Goal: Task Accomplishment & Management: Use online tool/utility

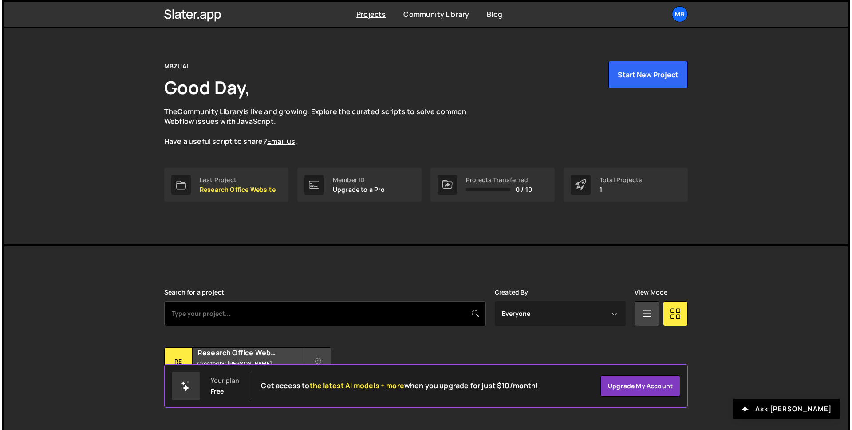
scroll to position [28, 0]
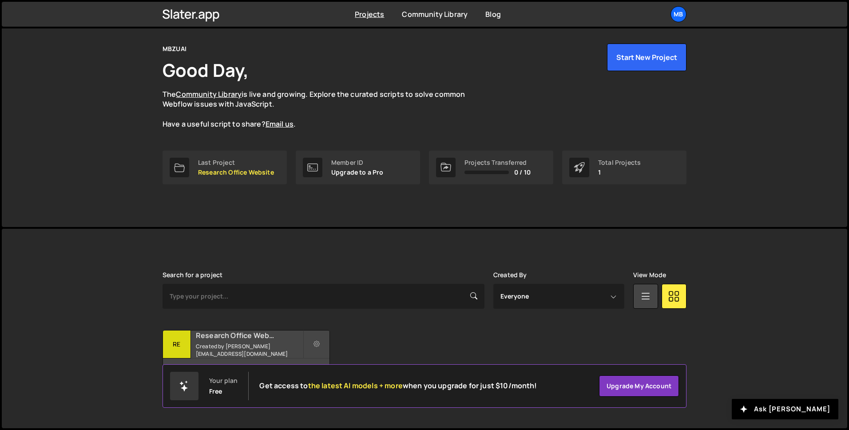
click at [233, 331] on div "Research Office Website Created by zaqi.silverano@mbzuai.ac.ae" at bounding box center [246, 344] width 166 height 28
click at [311, 340] on button at bounding box center [316, 344] width 27 height 28
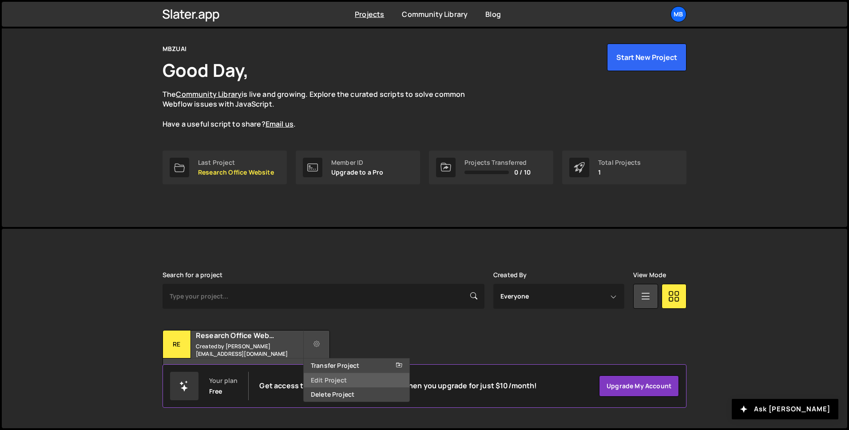
click at [318, 383] on link "Edit Project" at bounding box center [357, 380] width 106 height 14
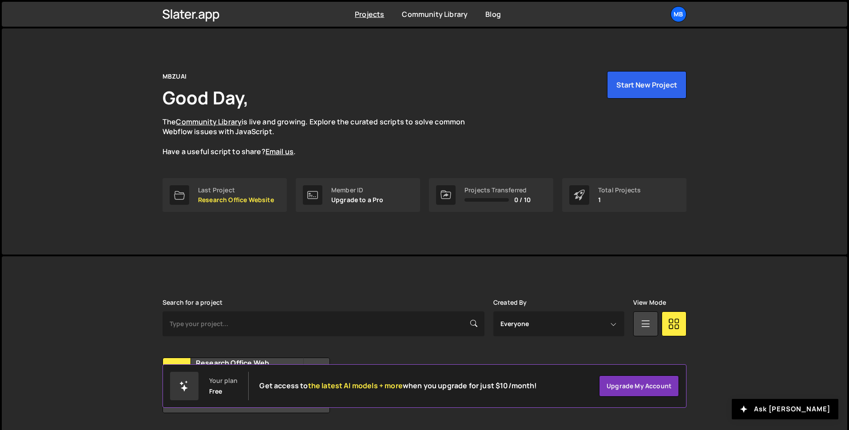
scroll to position [28, 0]
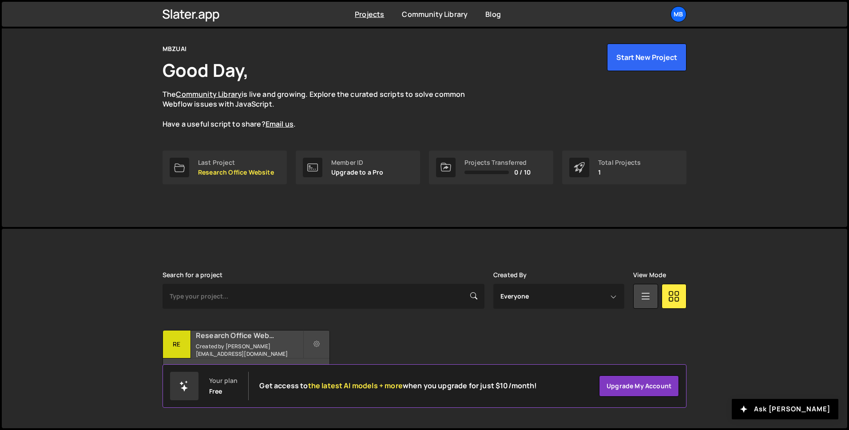
click at [238, 352] on small "Created by zaqi.silverano@mbzuai.ac.ae" at bounding box center [249, 349] width 107 height 15
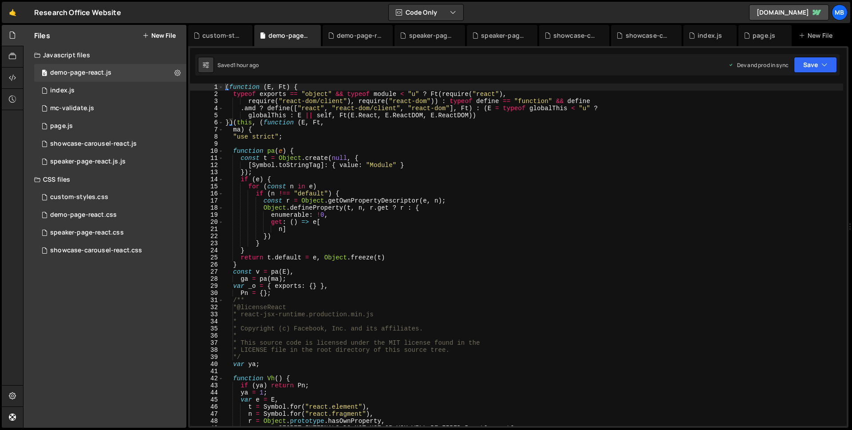
click at [480, 196] on div "( function ( E , Ft ) { typeof exports == "object" && typeof module < "u" ? Ft …" at bounding box center [534, 261] width 620 height 356
type textarea "}));"
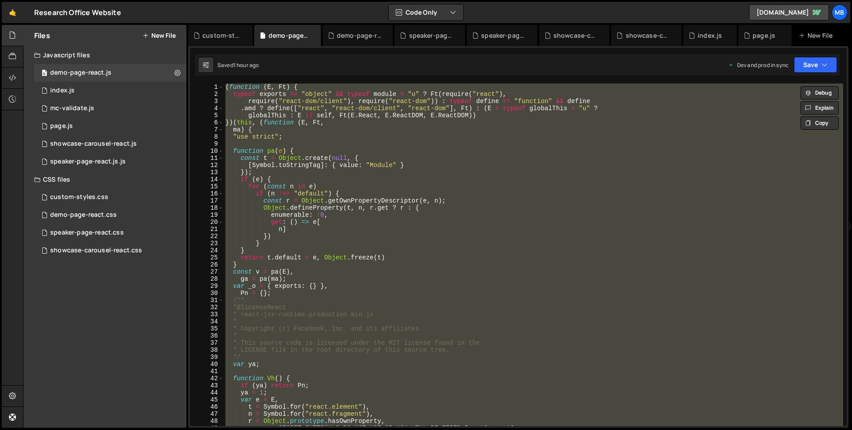
paste textarea
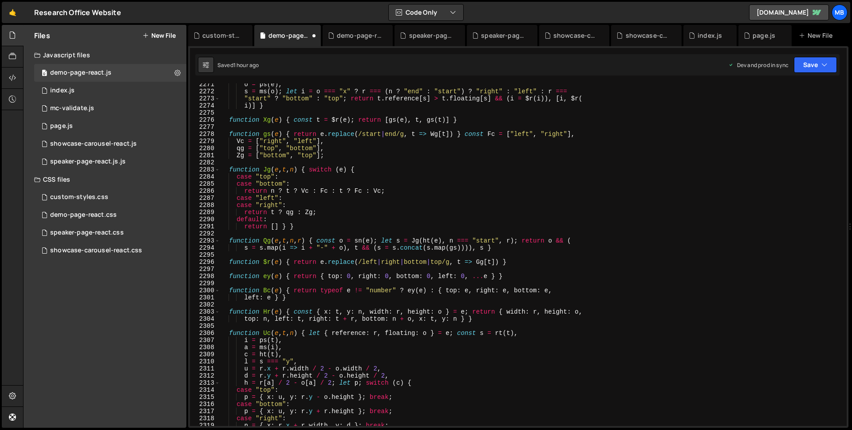
scroll to position [153, 0]
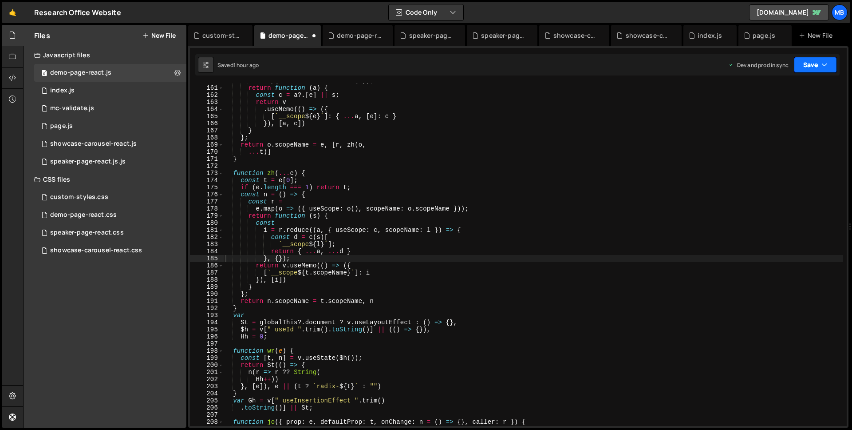
click at [798, 65] on button "Save" at bounding box center [815, 65] width 43 height 16
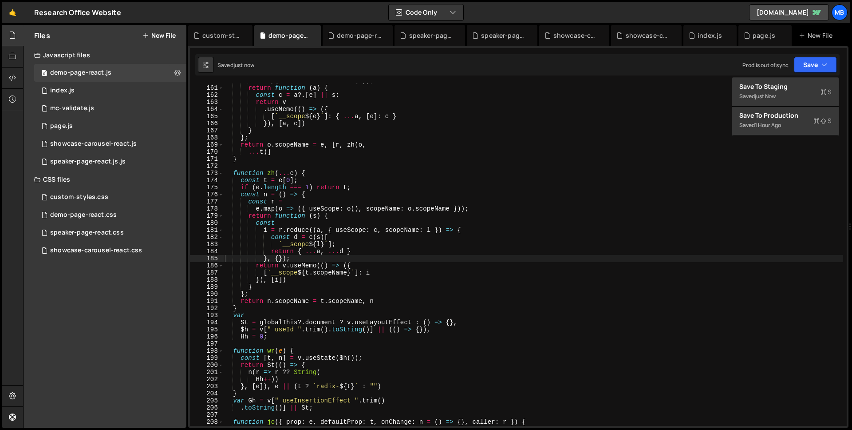
type textarea "...t)]"
click at [462, 151] on div "n . map ( i => v . createContext ( i )) ; return function ( a ) { const c = a ?…" at bounding box center [534, 255] width 620 height 356
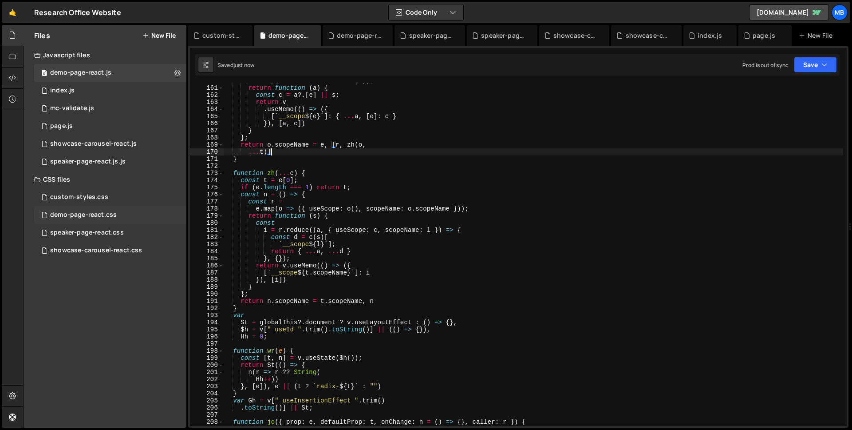
click at [97, 213] on div "demo-page-react.css" at bounding box center [83, 215] width 67 height 8
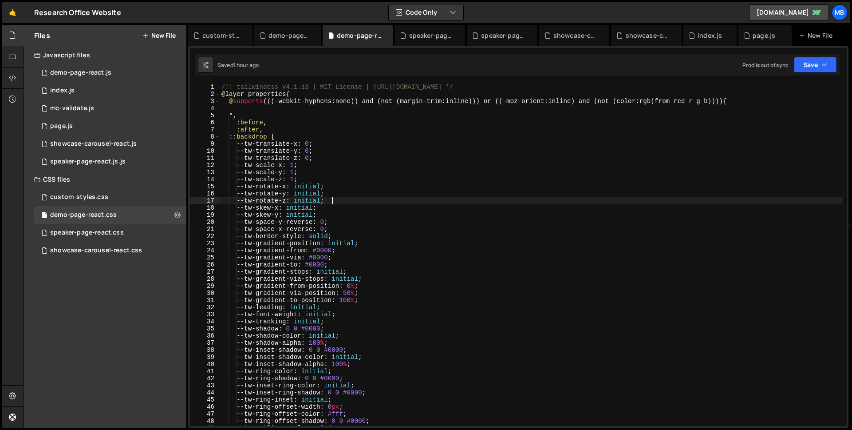
click at [379, 202] on div "/*! tailwindcss v4.1.13 | MIT License | https://tailwindcss.com */ @ layer prop…" at bounding box center [532, 261] width 624 height 356
type textarea "}"
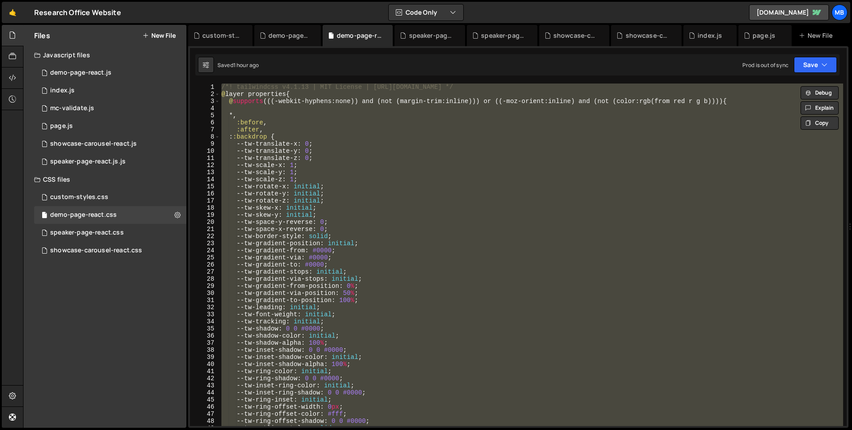
paste textarea
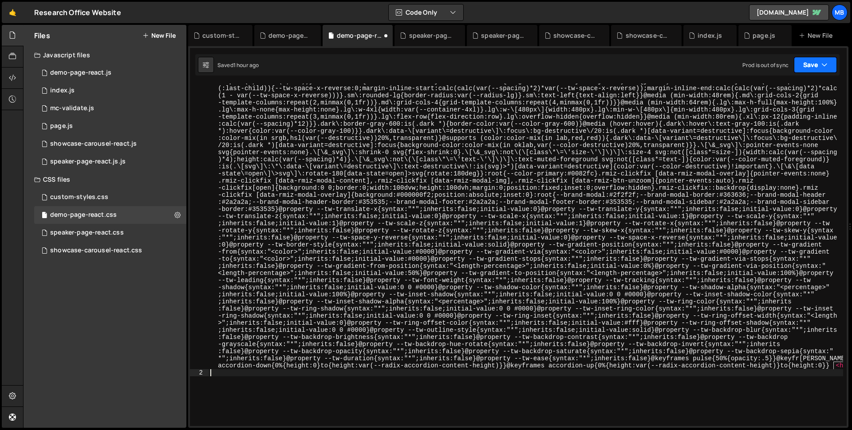
click at [806, 64] on button "Save" at bounding box center [815, 65] width 43 height 16
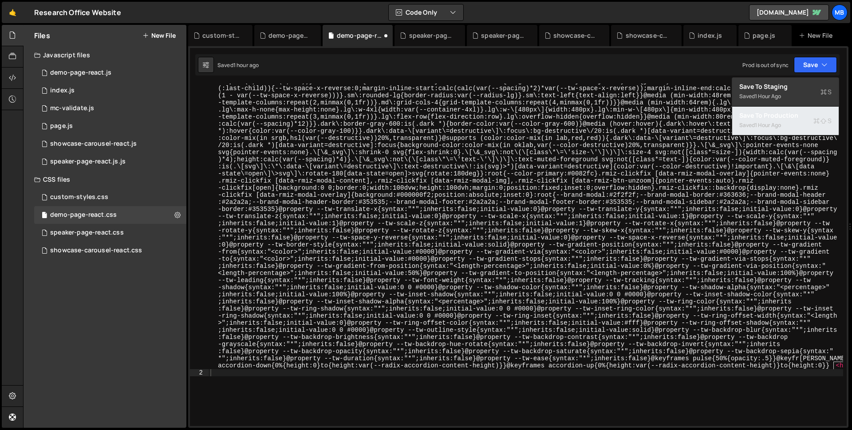
click at [788, 122] on div "Saved 1 hour ago" at bounding box center [785, 125] width 92 height 11
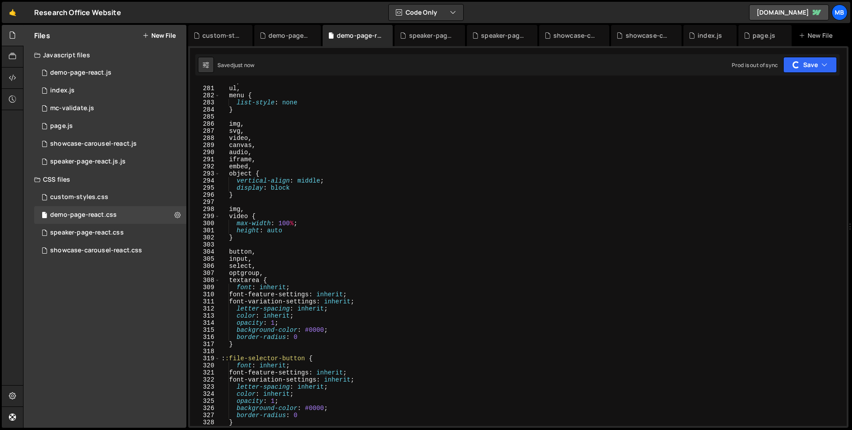
type textarea "audio,"
click at [759, 152] on div "ol , ul , menu { list-style : none } img , svg , video , canvas , audio , ifram…" at bounding box center [532, 256] width 624 height 356
click at [140, 70] on div "0 demo-page-react.js 0" at bounding box center [110, 73] width 152 height 18
click at [128, 64] on div "0 demo-page-react.js 0" at bounding box center [110, 73] width 152 height 18
click at [125, 72] on div "0 demo-page-react.js 0" at bounding box center [110, 73] width 152 height 18
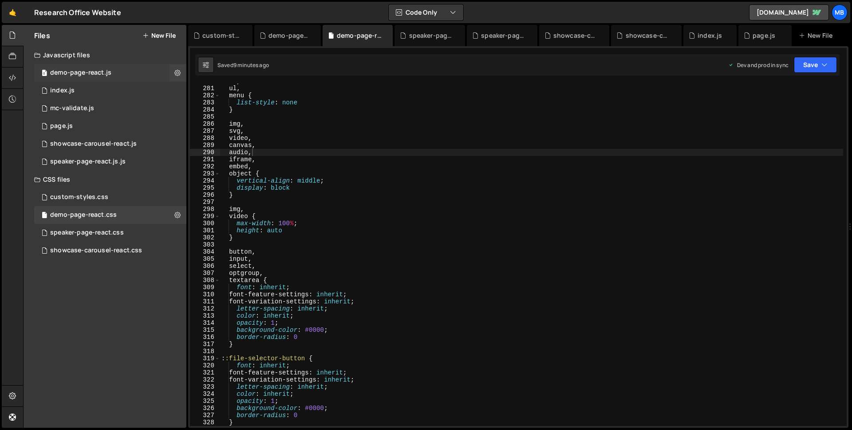
click at [125, 72] on div "0 demo-page-react.js 0" at bounding box center [110, 73] width 152 height 18
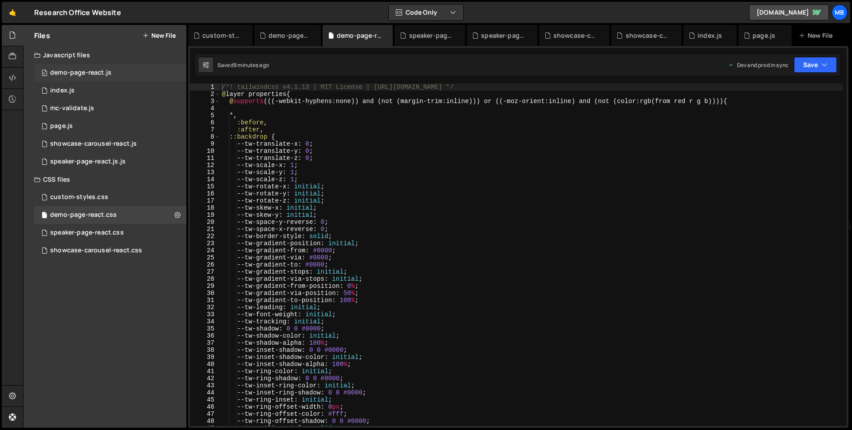
click at [129, 70] on div "0 demo-page-react.js 0" at bounding box center [110, 73] width 152 height 18
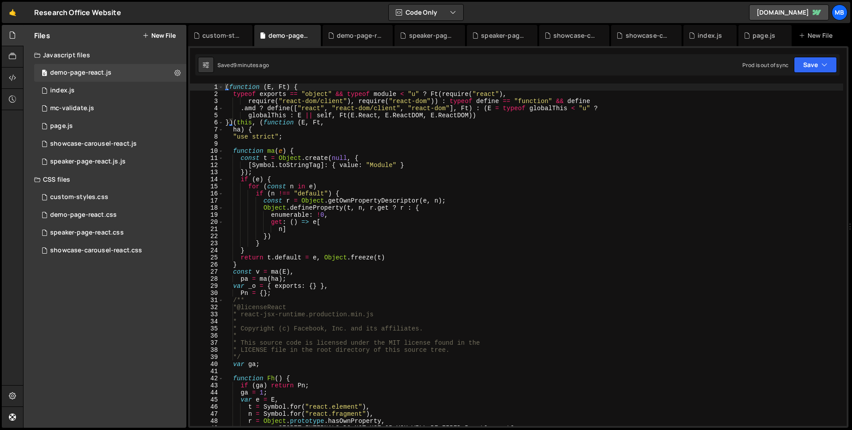
click at [384, 142] on div "( function ( E , Ft ) { typeof exports == "object" && typeof module < "u" ? Ft …" at bounding box center [534, 261] width 620 height 356
click at [459, 138] on div "( function ( E , Ft ) { typeof exports == "object" && typeof module < "u" ? Ft …" at bounding box center [534, 261] width 620 height 356
type textarea "}));"
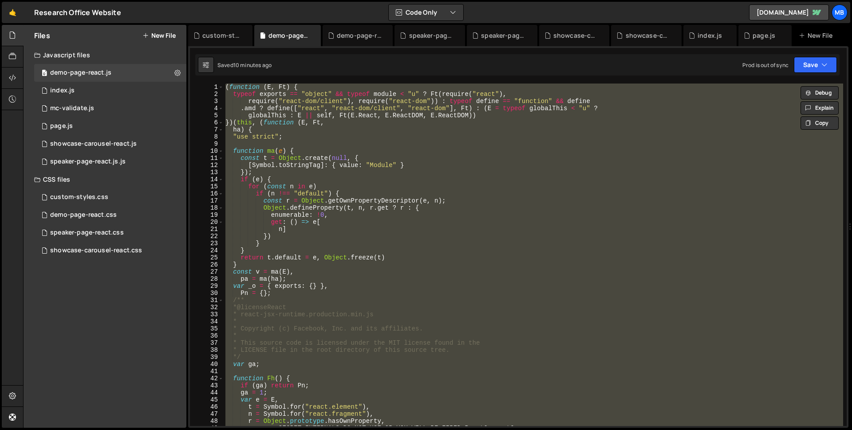
paste textarea
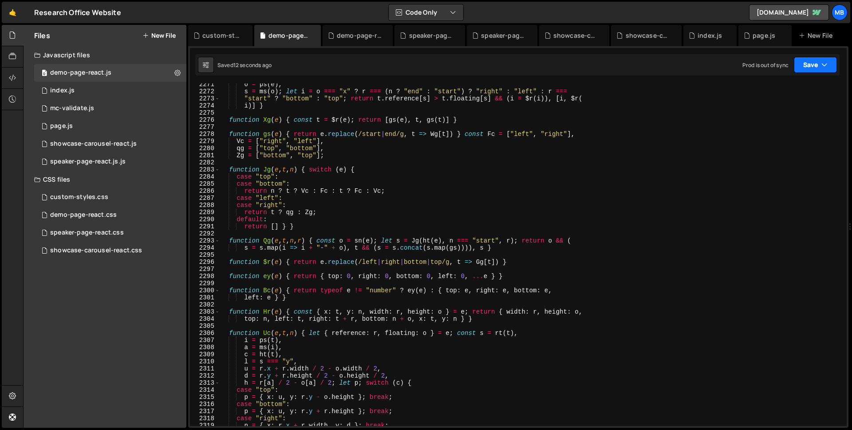
click at [817, 65] on button "Save" at bounding box center [815, 65] width 43 height 16
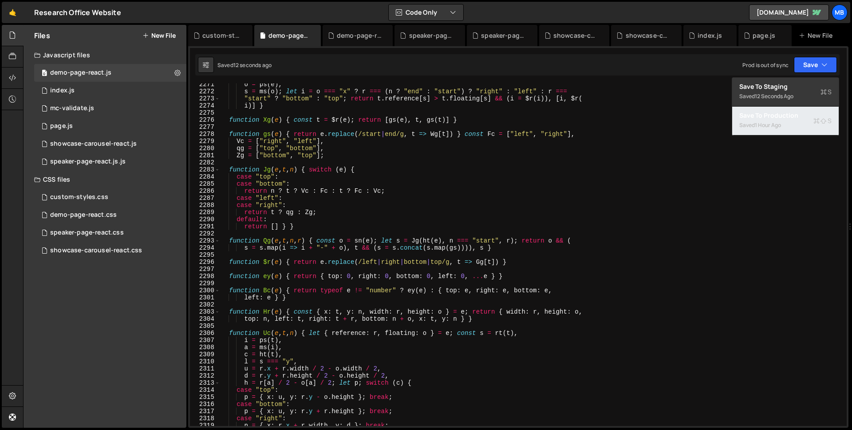
click at [794, 122] on div "Saved 1 hour ago" at bounding box center [785, 125] width 92 height 11
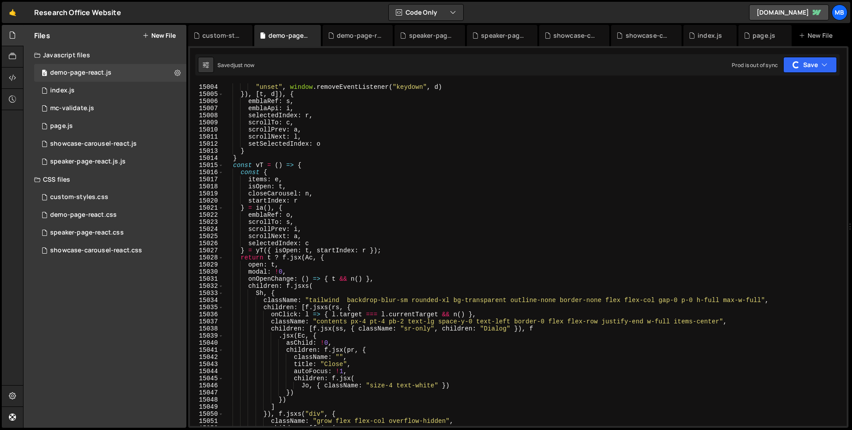
scroll to position [13975, 0]
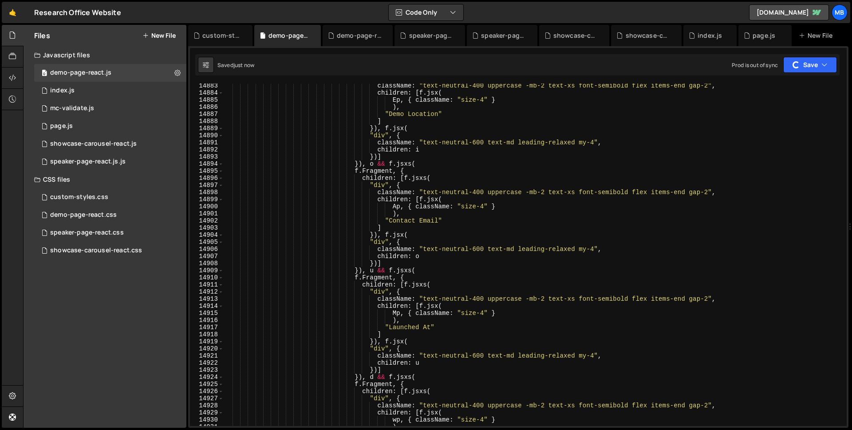
type textarea "children: [f.jsxs("
click at [686, 281] on div "className : "text-neutral-400 uppercase -mb-2 text-xs font-semibold flex items-…" at bounding box center [534, 260] width 620 height 356
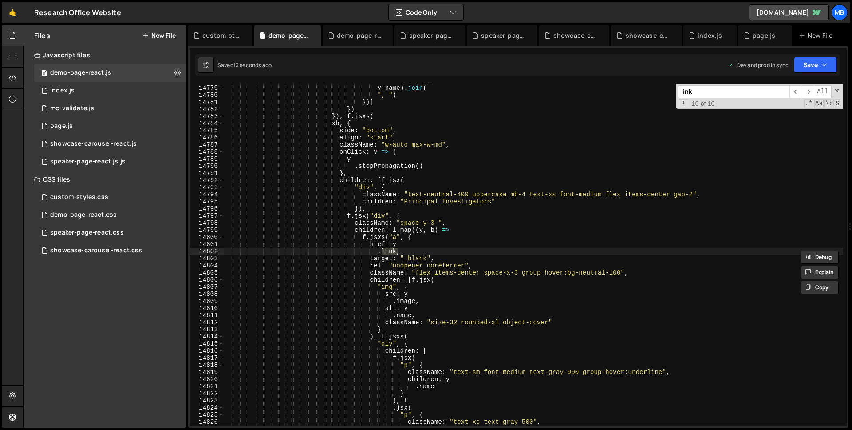
scroll to position [14167, 0]
type input "link"
click at [14, 18] on link "🤙" at bounding box center [13, 12] width 22 height 21
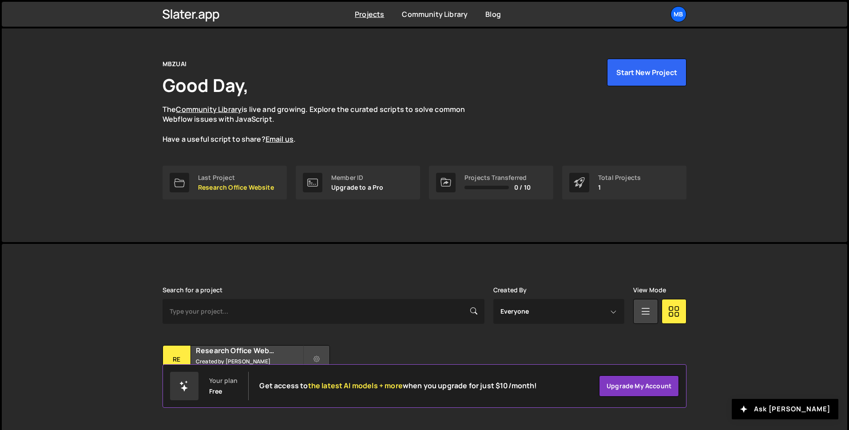
scroll to position [28, 0]
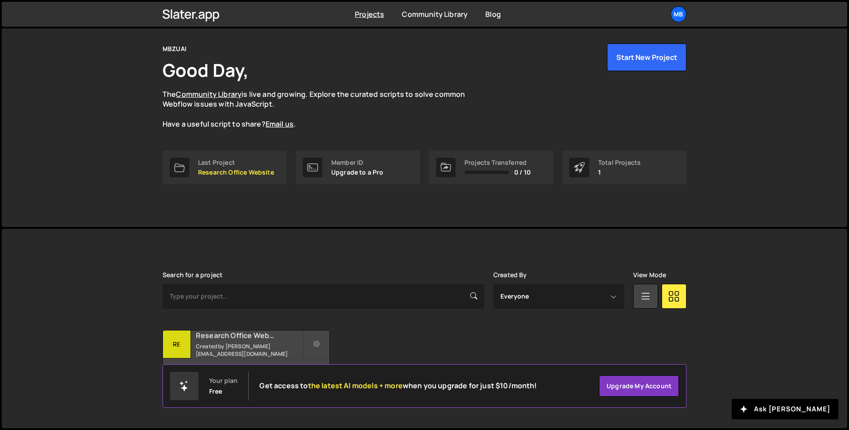
click at [247, 334] on h2 "Research Office Website" at bounding box center [249, 335] width 107 height 10
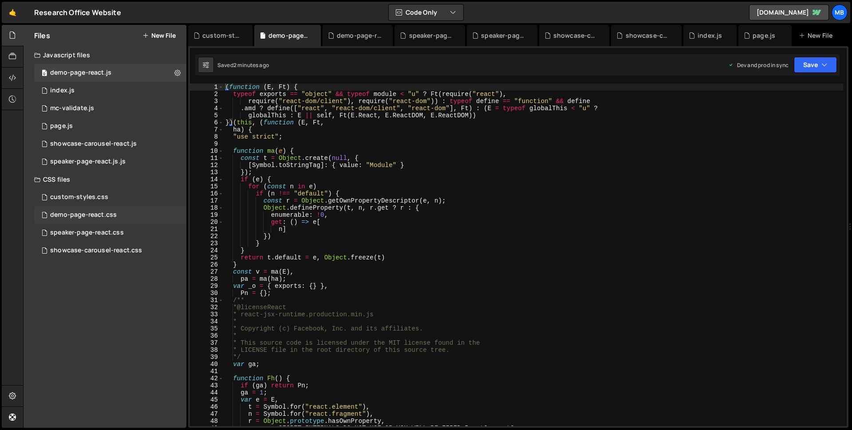
click at [115, 213] on div "demo-page-react.css" at bounding box center [83, 215] width 67 height 8
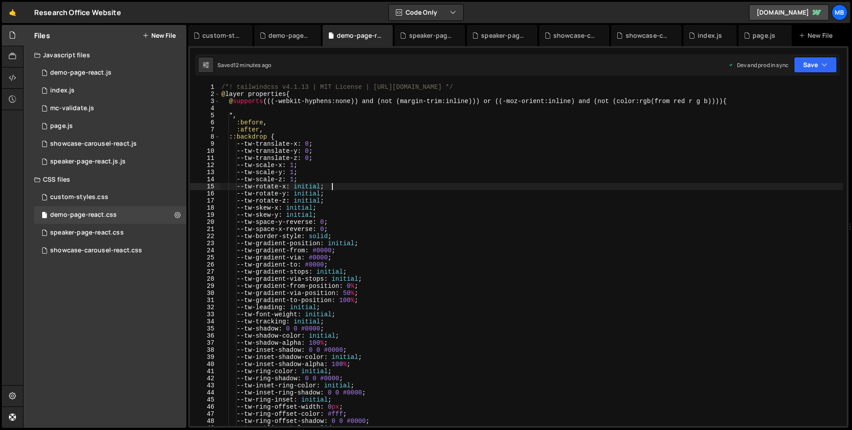
click at [398, 186] on div "/*! tailwindcss v4.1.13 | MIT License | https://tailwindcss.com */ @ layer prop…" at bounding box center [532, 261] width 624 height 356
type textarea "}"
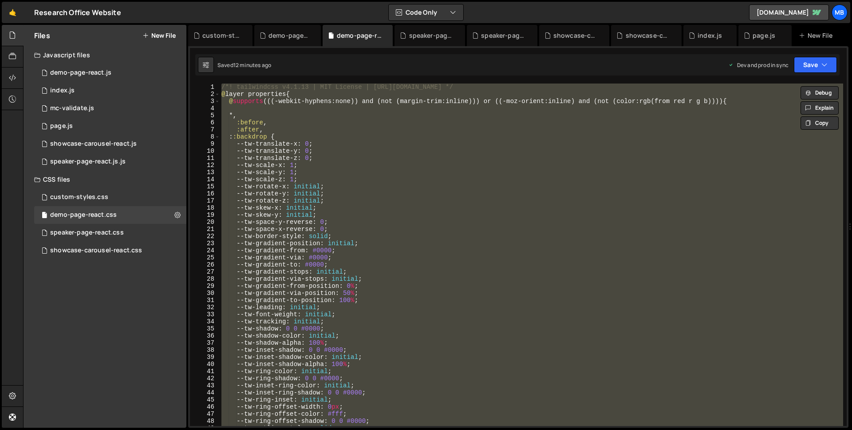
paste textarea
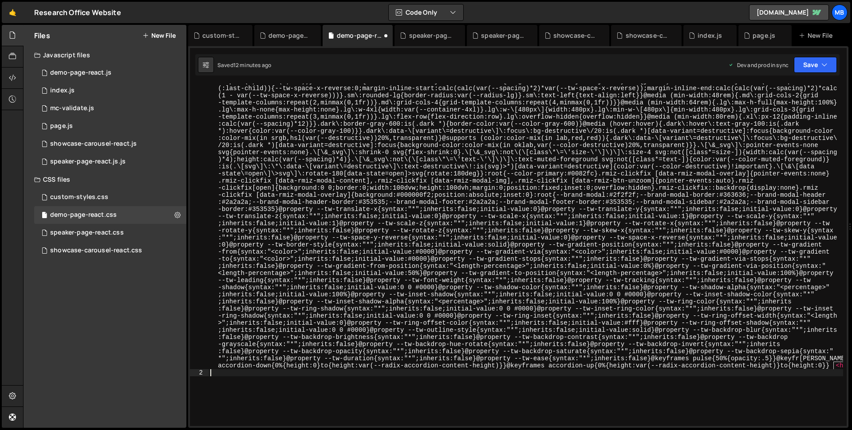
scroll to position [1987, 0]
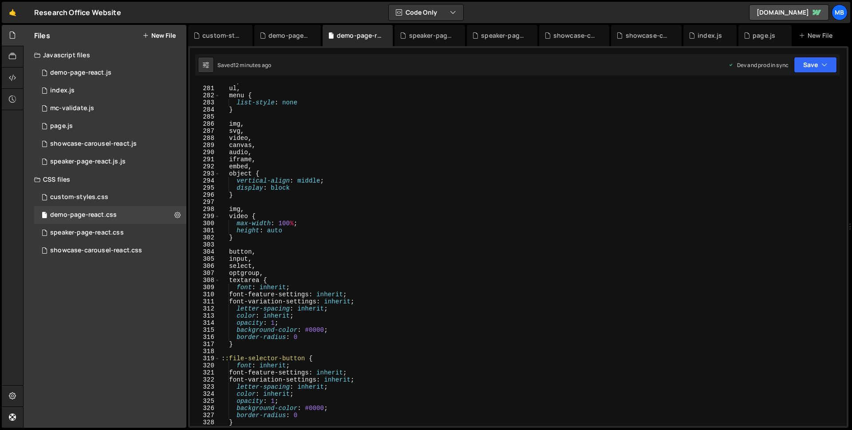
click at [398, 159] on div "ol , ul , menu { list-style : none } img , svg , video , canvas , audio , ifram…" at bounding box center [532, 256] width 624 height 356
type textarea "iframe,"
click at [800, 63] on button "Save" at bounding box center [815, 65] width 43 height 16
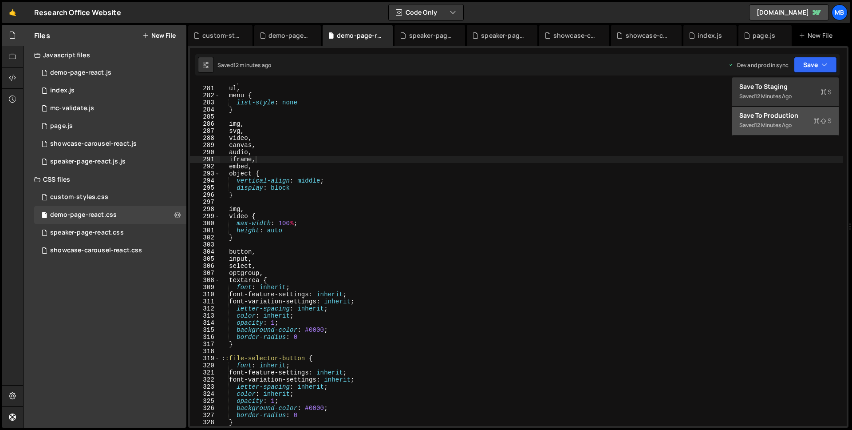
click at [789, 122] on div "12 minutes ago" at bounding box center [773, 125] width 37 height 8
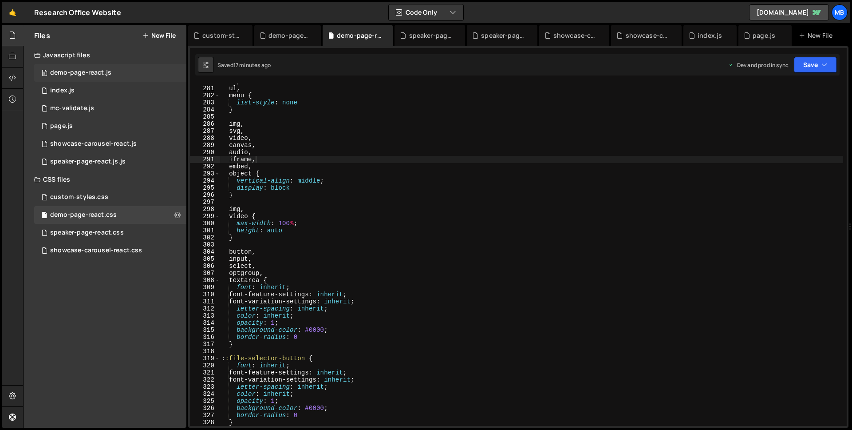
click at [66, 75] on div "demo-page-react.js" at bounding box center [80, 73] width 61 height 8
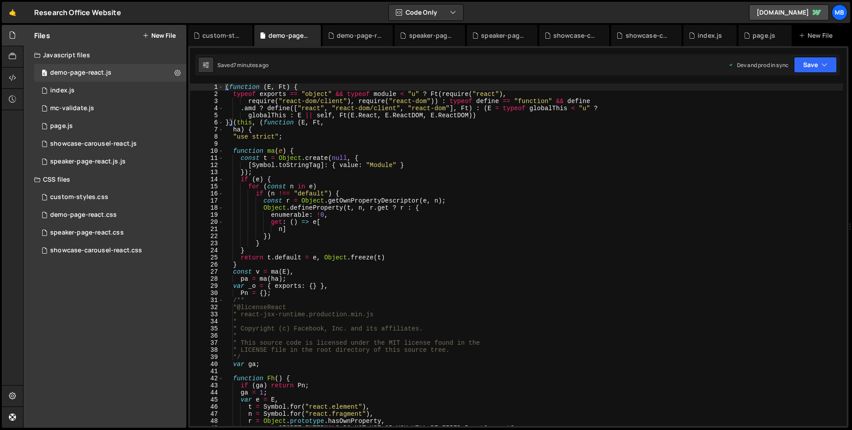
click at [346, 133] on div "( function ( E , Ft ) { typeof exports == "object" && typeof module < "u" ? Ft …" at bounding box center [534, 261] width 620 height 356
type textarea "}));"
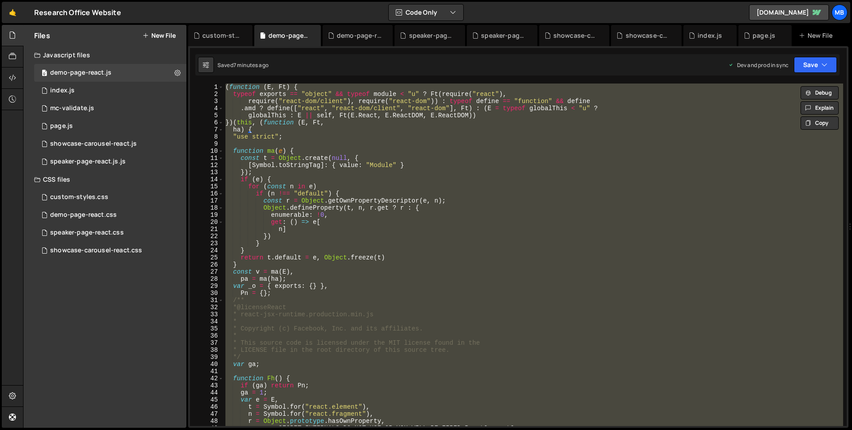
paste textarea
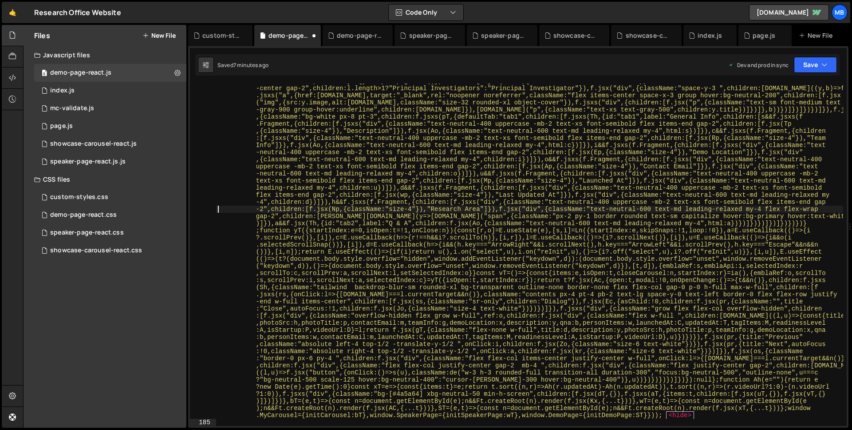
scroll to position [14201, 0]
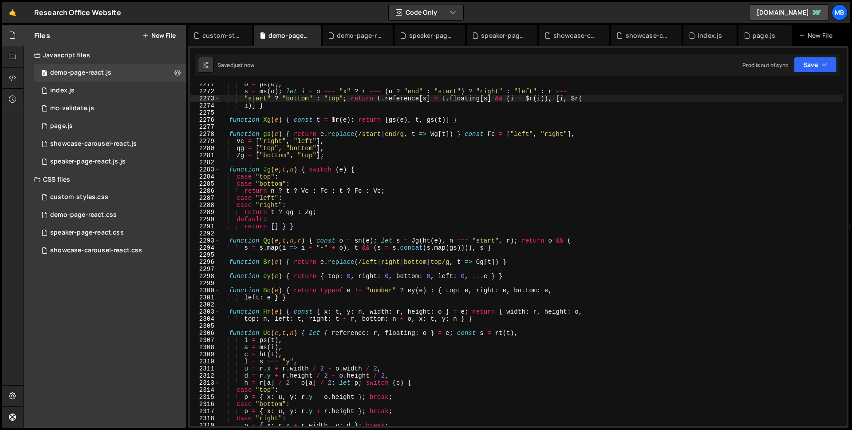
click at [421, 97] on div "o = ps ( e ) , s = ms ( o ) ; let i = o === "x" ? r === ( n ? "end" : "start" )…" at bounding box center [532, 259] width 624 height 356
type textarea ""start" ? "bottom" : "top"; return t.reference[s] > t.floating[s] && (i = $r(i)…"
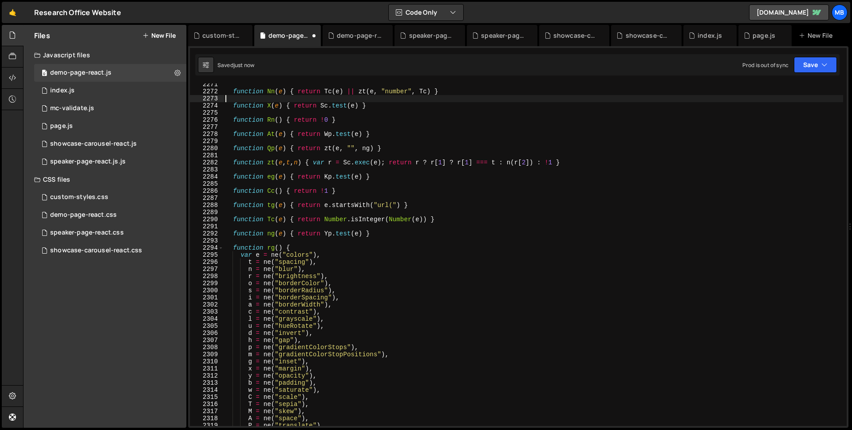
click at [711, 162] on div "function Nn ( e ) { return Tc ( e ) || zt ( e , "number" , Tc ) } function X ( …" at bounding box center [534, 259] width 620 height 356
type textarea "function zt(e, t, n) { var r = Sc.exec(e); return r ? r[1] ? r[1] === t : n(r[2…"
click at [128, 212] on div "demo-page-react.css 0" at bounding box center [110, 215] width 152 height 18
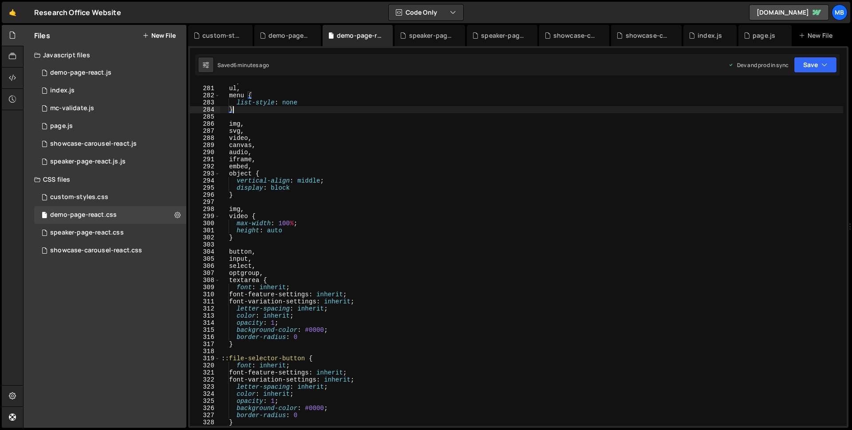
click at [367, 109] on div "ol , ul , menu { list-style : none } img , svg , video , canvas , audio , ifram…" at bounding box center [532, 256] width 624 height 356
type textarea "}"
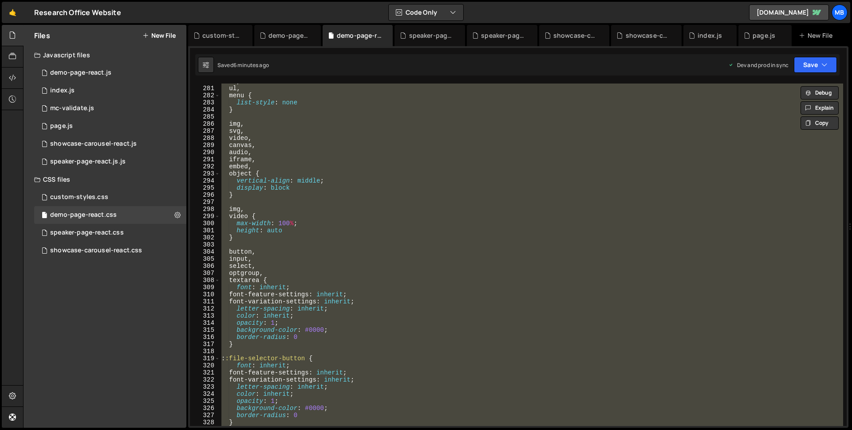
paste textarea
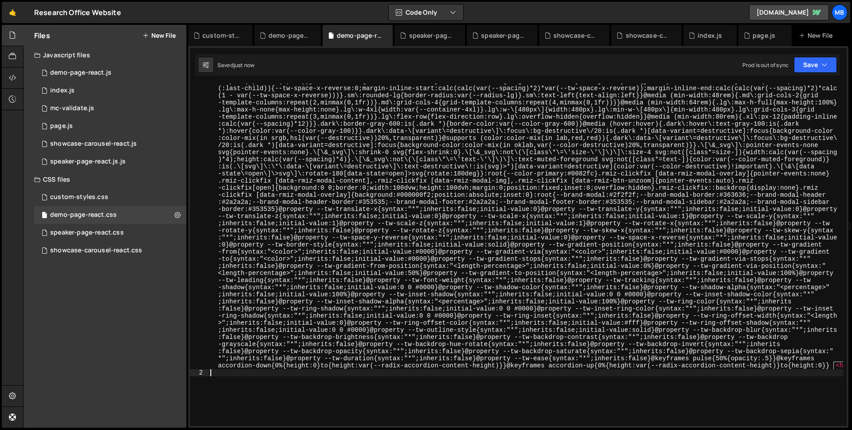
type textarea "@layer properties {"
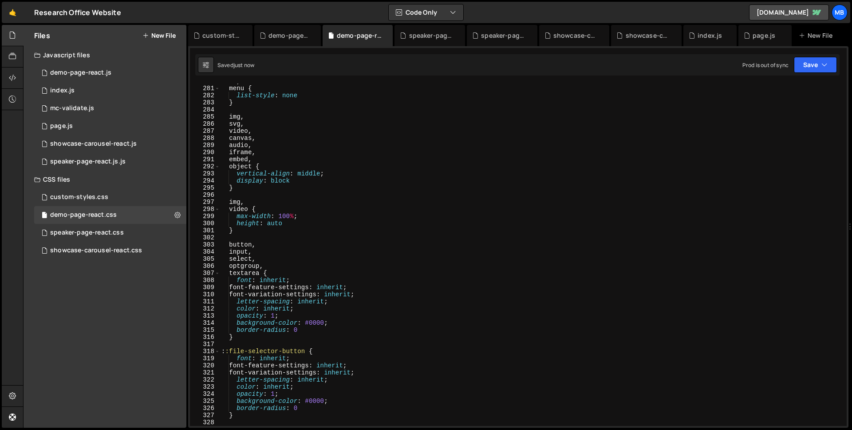
click at [428, 112] on div "ul , menu { list-style : none } img , svg , video , canvas , audio , iframe , e…" at bounding box center [532, 256] width 624 height 356
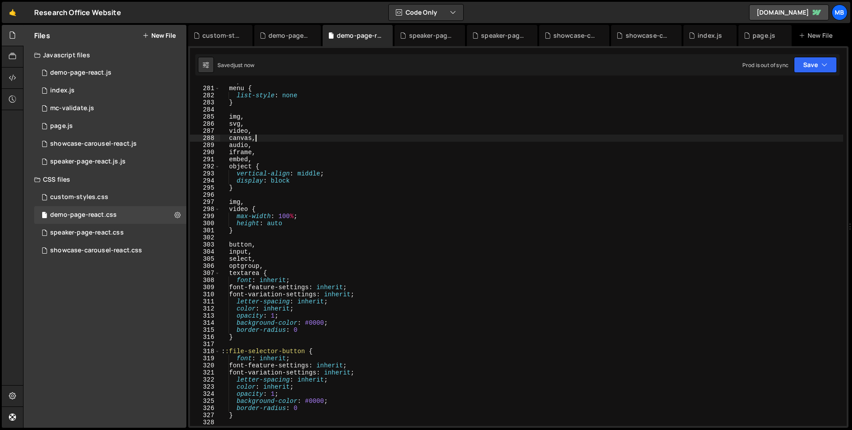
click at [585, 135] on div "ul , menu { list-style : none } img , svg , video , canvas , audio , iframe , e…" at bounding box center [532, 256] width 624 height 356
type textarea "canvas,"
click at [818, 61] on button "Save" at bounding box center [815, 65] width 43 height 16
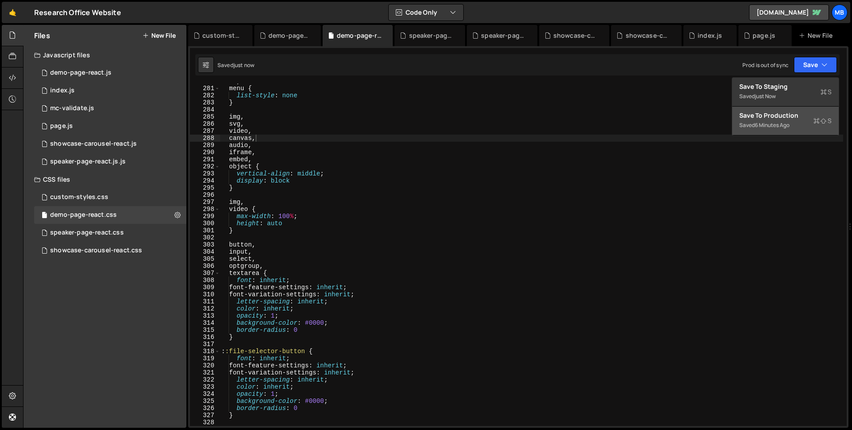
click at [790, 120] on div "Saved 6 minutes ago" at bounding box center [785, 125] width 92 height 11
